Goal: Transaction & Acquisition: Purchase product/service

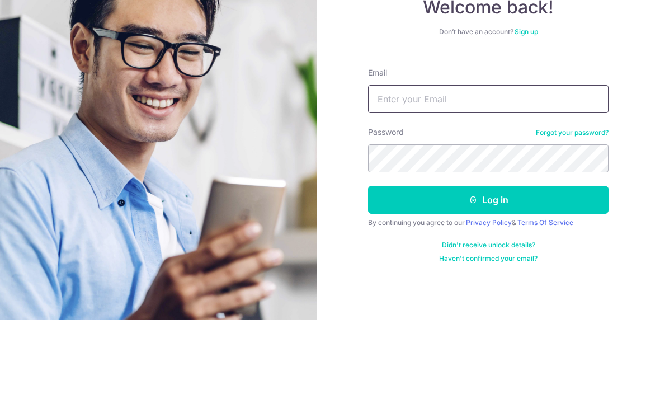
type input "[EMAIL_ADDRESS][DOMAIN_NAME]"
click at [488, 265] on button "Log in" at bounding box center [488, 279] width 241 height 28
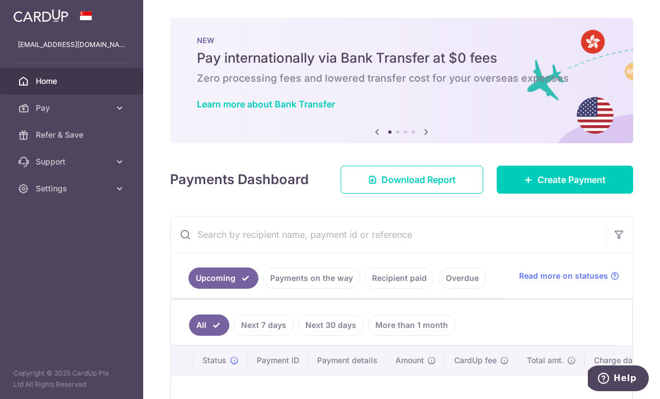
click at [563, 186] on span "Create Payment" at bounding box center [572, 179] width 68 height 13
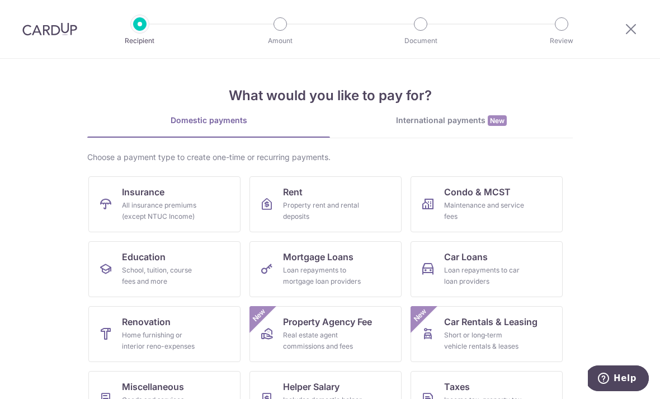
click at [190, 199] on link "Insurance All insurance premiums (except NTUC Income)" at bounding box center [164, 204] width 152 height 56
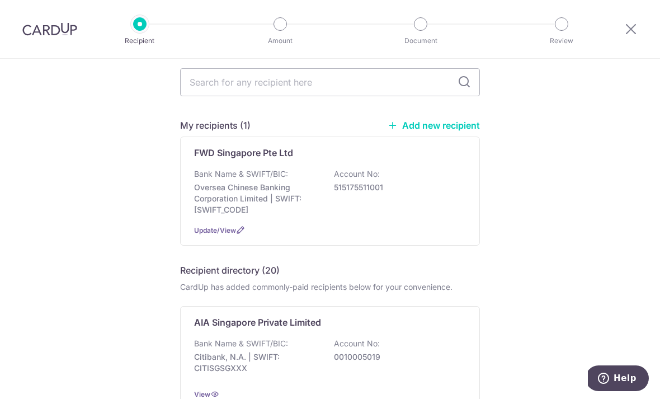
scroll to position [51, 0]
